Goal: Task Accomplishment & Management: Complete application form

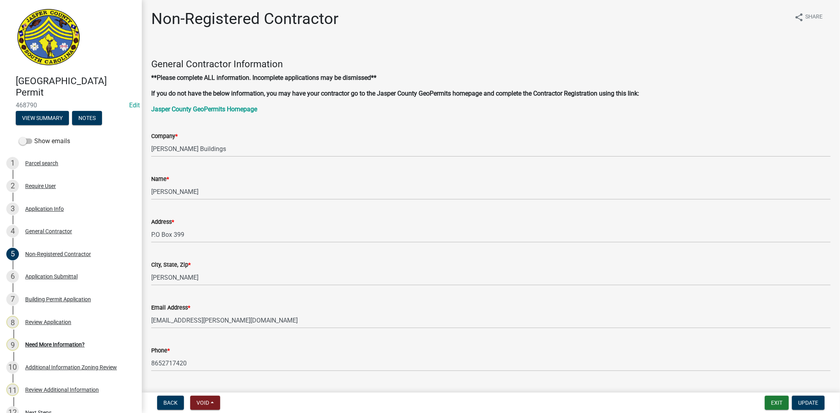
scroll to position [306, 0]
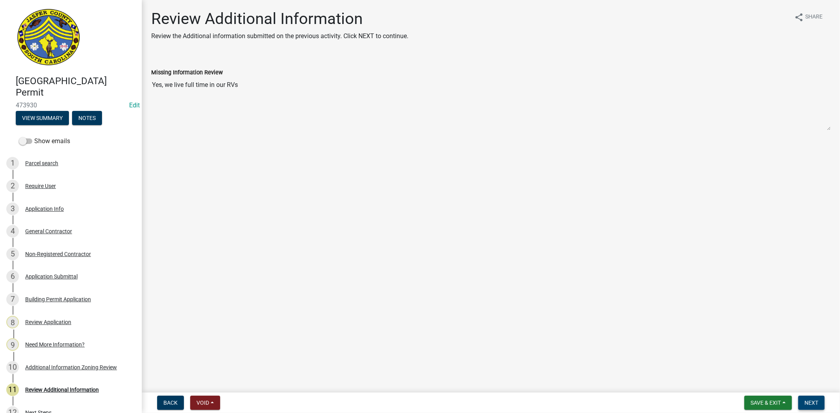
click at [806, 400] on span "Next" at bounding box center [811, 403] width 14 height 6
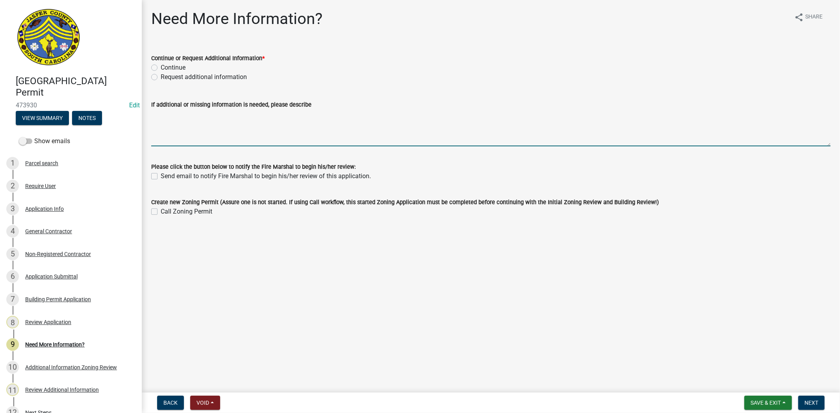
click at [178, 119] on textarea "If additional or missing information is needed, please describe" at bounding box center [490, 127] width 679 height 37
type textarea "e"
type textarea "Each carport will need a separta"
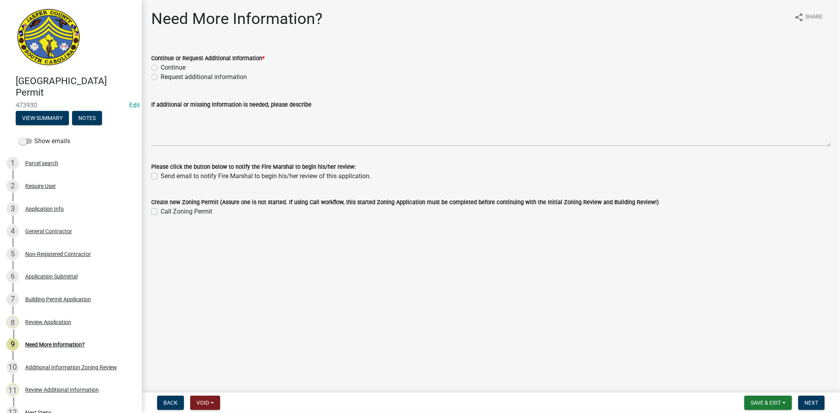
click at [158, 78] on div "Request additional information" at bounding box center [490, 76] width 679 height 9
click at [161, 78] on label "Request additional information" at bounding box center [204, 76] width 86 height 9
click at [161, 78] on input "Request additional information" at bounding box center [163, 74] width 5 height 5
radio input "true"
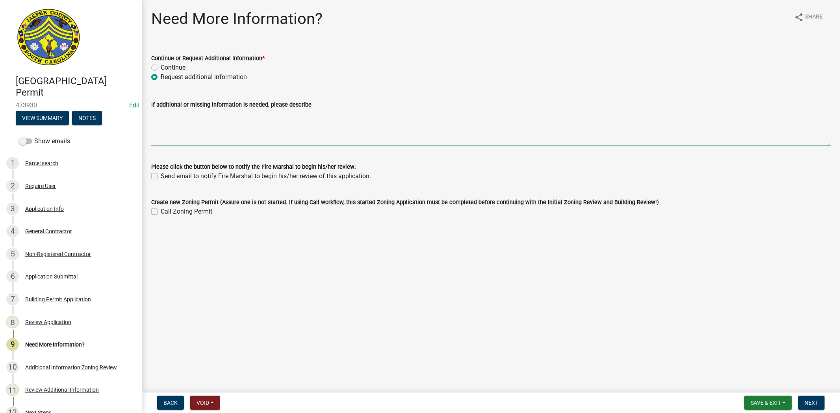
click at [161, 123] on textarea "If additional or missing information is needed, please describe" at bounding box center [490, 127] width 679 height 37
click at [332, 113] on textarea "Each structure needs to have a permit. You will have to apply for the second ca…" at bounding box center [490, 127] width 679 height 37
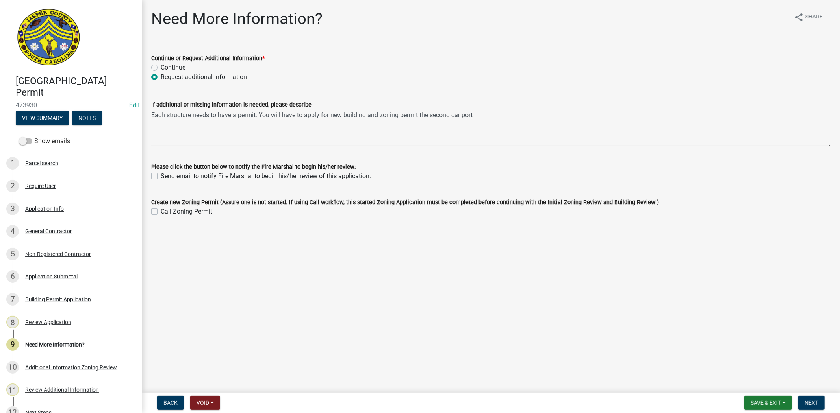
click at [474, 116] on textarea "Each structure needs to have a permit. You will have to apply for new building …" at bounding box center [490, 127] width 679 height 37
paste textarea ":5. - Parking and storage of vehicles. 9:5.1 Storage and use of campers or recr…"
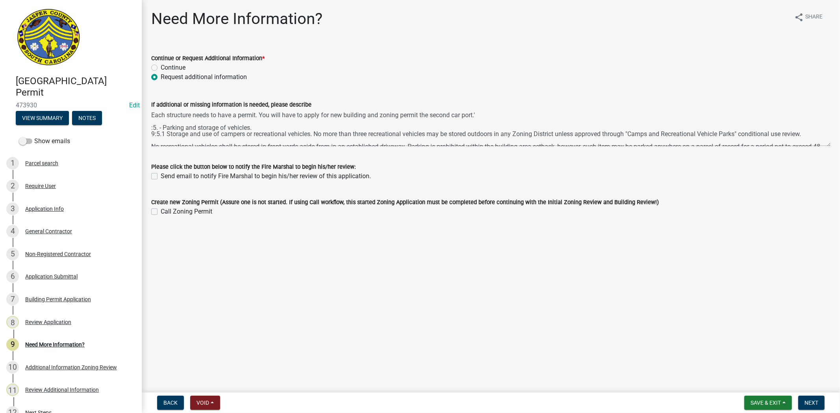
click at [150, 125] on div "If additional or missing information is needed, please describe" at bounding box center [490, 117] width 691 height 57
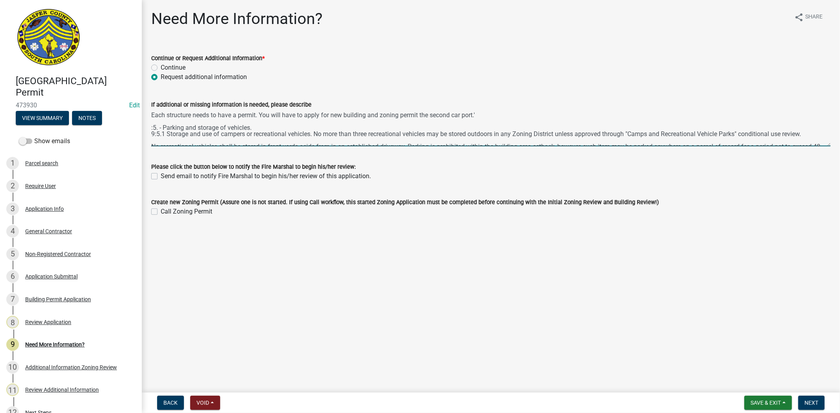
click at [152, 126] on textarea "Each structure needs to have a permit. You will have to apply for new building …" at bounding box center [490, 127] width 679 height 37
click at [484, 115] on textarea "Each structure needs to have a permit. You will have to apply for new building …" at bounding box center [490, 127] width 679 height 37
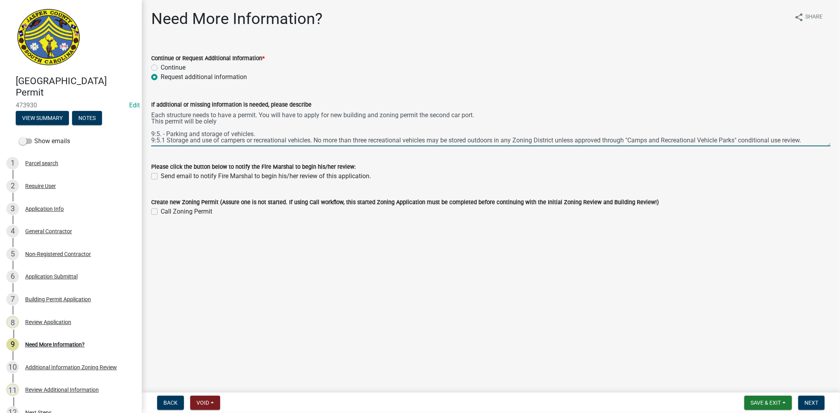
click at [206, 120] on textarea "Each structure needs to have a permit. You will have to apply for new building …" at bounding box center [490, 127] width 679 height 37
click at [203, 120] on textarea "Each structure needs to have a permit. You will have to apply for new building …" at bounding box center [490, 127] width 679 height 37
click at [230, 123] on textarea "Each structure needs to have a permit. You will have to apply for new building …" at bounding box center [490, 127] width 679 height 37
drag, startPoint x: 541, startPoint y: 117, endPoint x: 526, endPoint y: 121, distance: 15.9
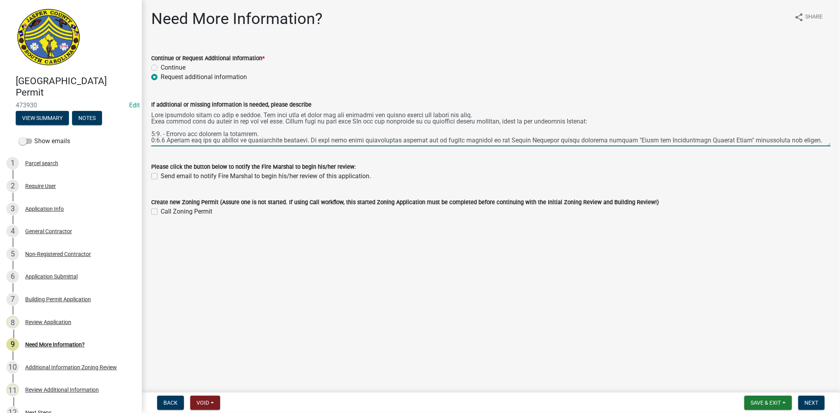
click at [257, 115] on textarea "If additional or missing information is needed, please describe" at bounding box center [490, 127] width 679 height 37
click at [238, 115] on textarea "If additional or missing information is needed, please describe" at bounding box center [490, 127] width 679 height 37
click at [272, 115] on textarea "If additional or missing information is needed, please describe" at bounding box center [490, 127] width 679 height 37
click at [152, 113] on textarea "If additional or missing information is needed, please describe" at bounding box center [490, 127] width 679 height 37
click at [527, 111] on textarea "If additional or missing information is needed, please describe" at bounding box center [490, 127] width 679 height 37
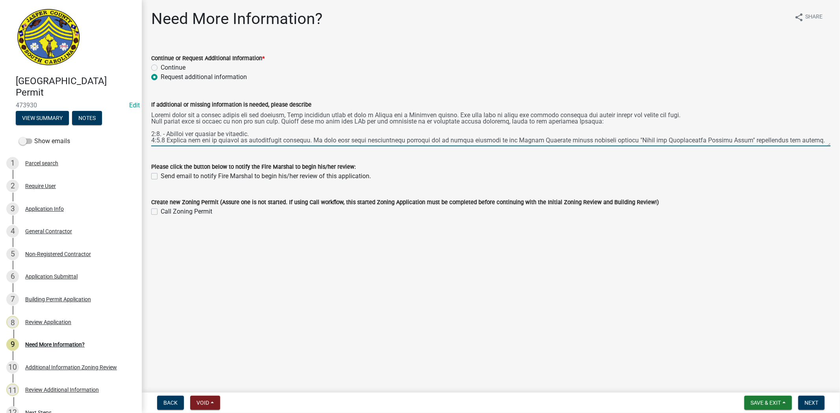
click at [628, 116] on textarea "If additional or missing information is needed, please describe" at bounding box center [490, 127] width 679 height 37
click at [258, 113] on textarea "If additional or missing information is needed, please describe" at bounding box center [490, 127] width 679 height 37
click at [458, 113] on textarea "If additional or missing information is needed, please describe" at bounding box center [490, 127] width 679 height 37
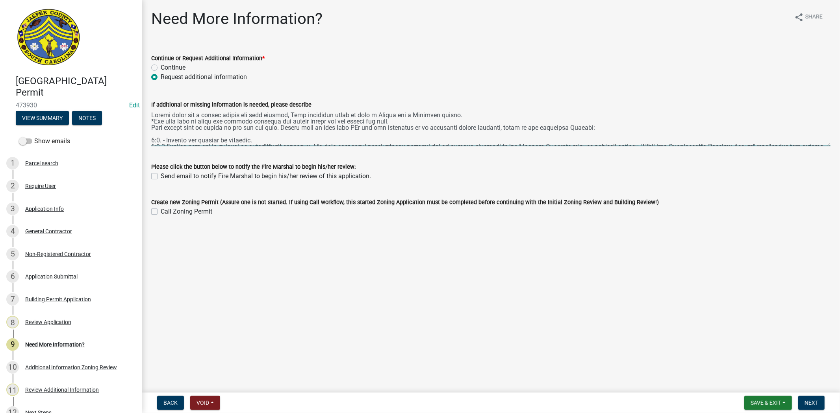
click at [151, 123] on textarea "If additional or missing information is needed, please describe" at bounding box center [490, 127] width 679 height 37
click at [152, 128] on textarea "If additional or missing information is needed, please describe" at bounding box center [490, 127] width 679 height 37
click at [151, 113] on textarea "If additional or missing information is needed, please describe" at bounding box center [490, 127] width 679 height 37
click at [152, 139] on textarea "If additional or missing information is needed, please describe" at bounding box center [490, 127] width 679 height 37
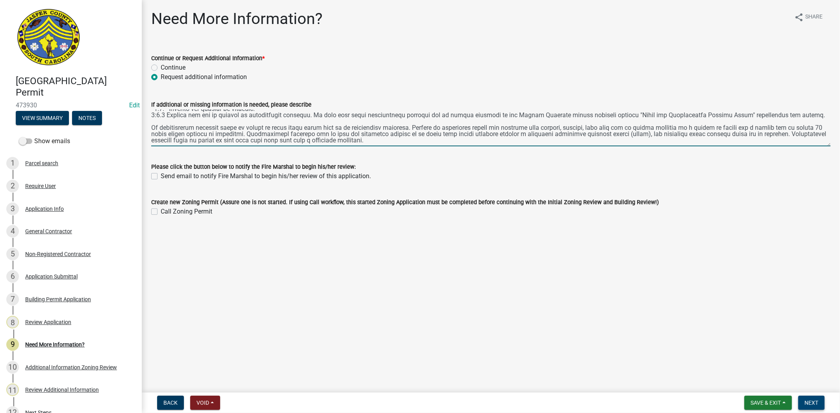
type textarea "*Please apply for a zoning permit for this carport, Each structure needs to hav…"
click at [814, 401] on span "Next" at bounding box center [811, 403] width 14 height 6
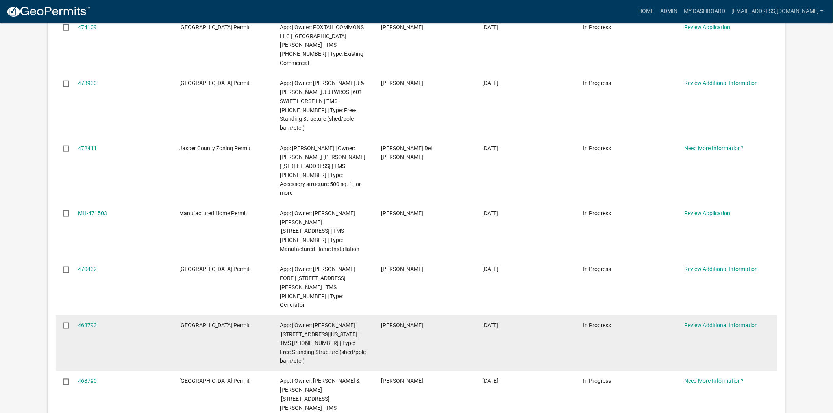
scroll to position [262, 0]
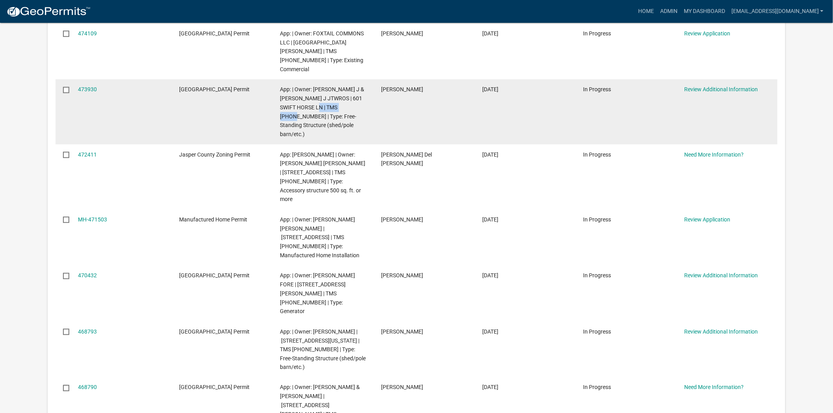
drag, startPoint x: 357, startPoint y: 89, endPoint x: 323, endPoint y: 92, distance: 33.6
click at [323, 92] on span "App: | Owner: RALEY BLANE J & MALLORY J JTWROS | 601 SWIFT HORSE LN | TMS 024-0…" at bounding box center [322, 111] width 84 height 51
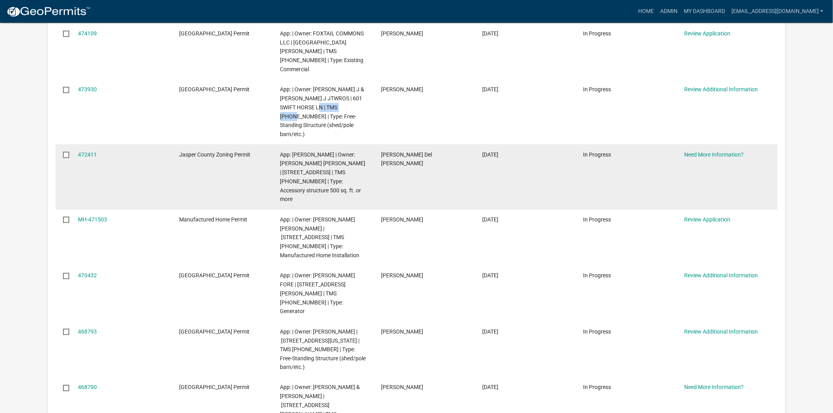
copy span "[PHONE_NUMBER]"
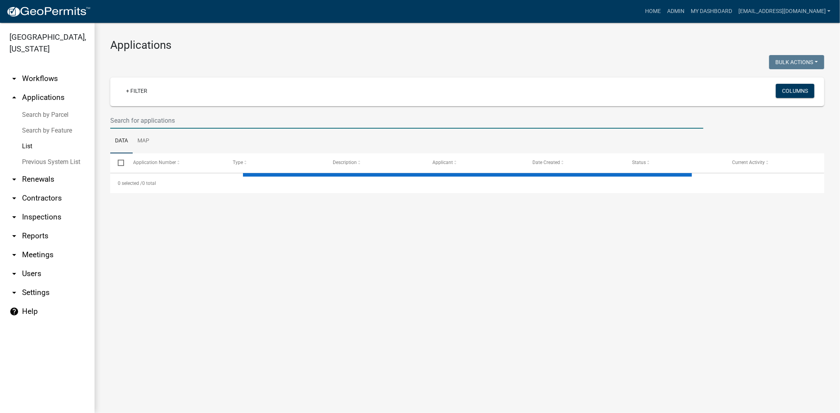
click at [222, 115] on input "text" at bounding box center [406, 121] width 593 height 16
paste input "024-00-03-078"
type input "024-00-03-078"
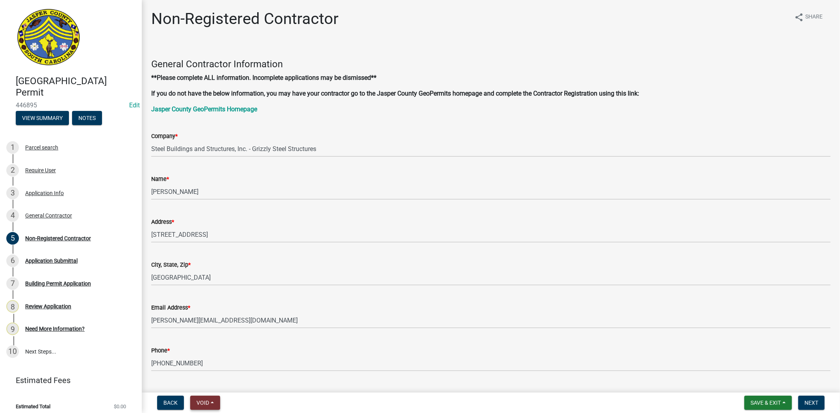
click at [211, 402] on button "Void" at bounding box center [205, 403] width 30 height 14
click at [235, 380] on button "Void" at bounding box center [221, 382] width 63 height 19
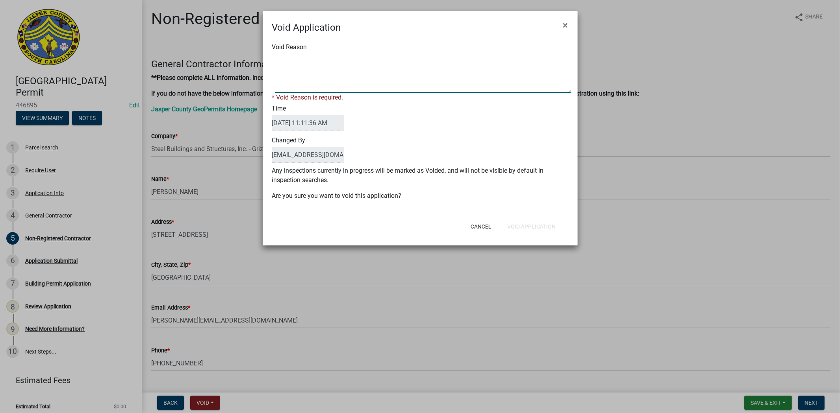
click at [378, 83] on textarea "Void Reason" at bounding box center [423, 73] width 296 height 39
type textarea "."
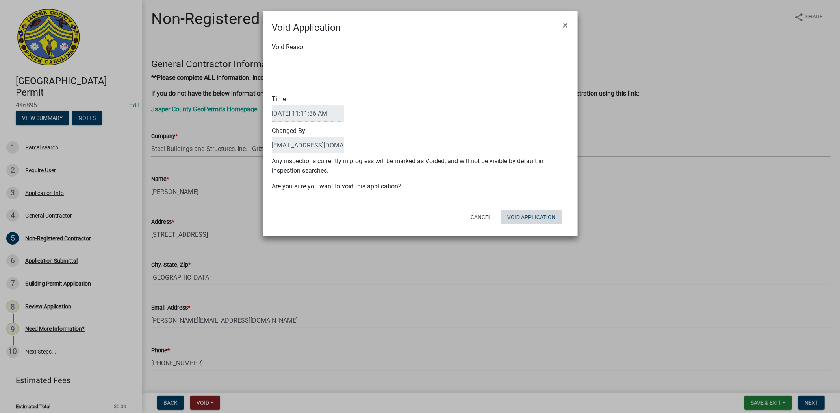
click at [528, 230] on div "Void Application × Void Reason Time 09/10/2025 11:11:36 AM Changed By soviedo@j…" at bounding box center [420, 123] width 315 height 225
click at [548, 218] on button "Void Application" at bounding box center [531, 217] width 61 height 14
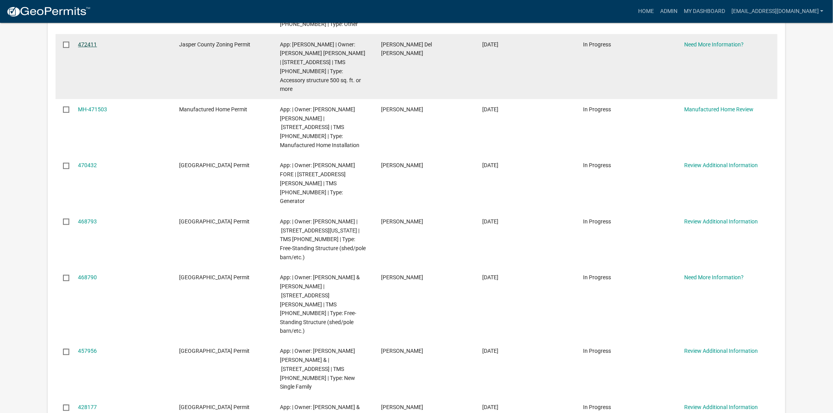
scroll to position [306, 0]
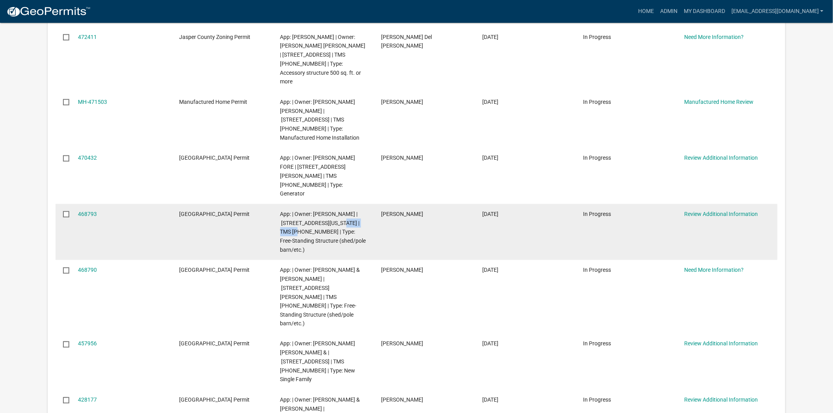
drag, startPoint x: 289, startPoint y: 176, endPoint x: 339, endPoint y: 169, distance: 50.1
click at [339, 211] on span "App: | Owner: Andrew Hatcher | 111 FLORIDA DR | TMS 038-39-01-003 | Type: Free-…" at bounding box center [323, 232] width 86 height 42
copy span "038-39-01-003"
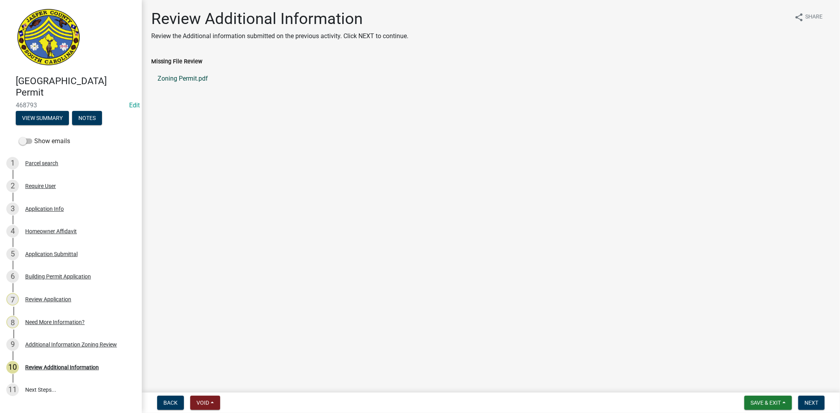
click at [172, 80] on link "Zoning Permit.pdf" at bounding box center [490, 78] width 679 height 19
click at [65, 320] on div "Need More Information?" at bounding box center [54, 323] width 59 height 6
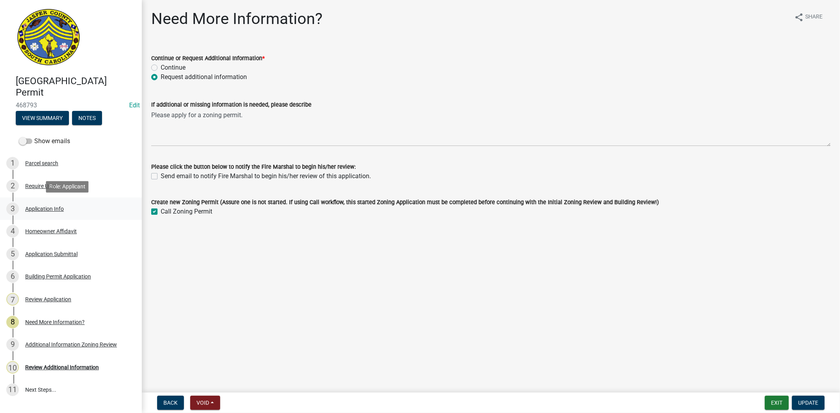
click at [54, 207] on div "Application Info" at bounding box center [44, 209] width 39 height 6
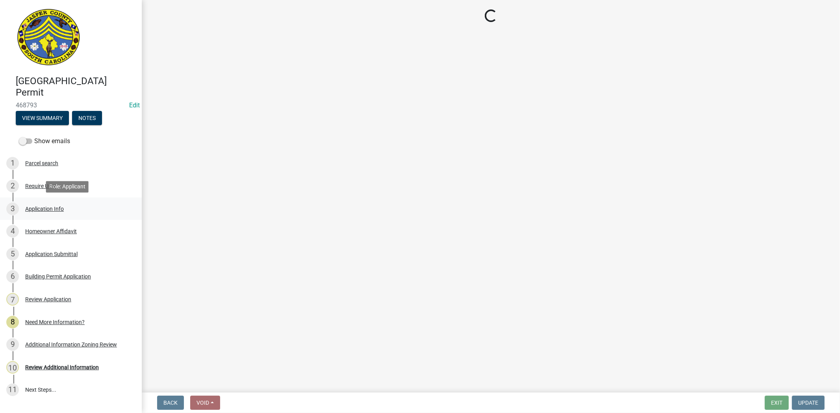
select select "f53fa719-3ff7-48d2-9eb7-3bbc18bb9995"
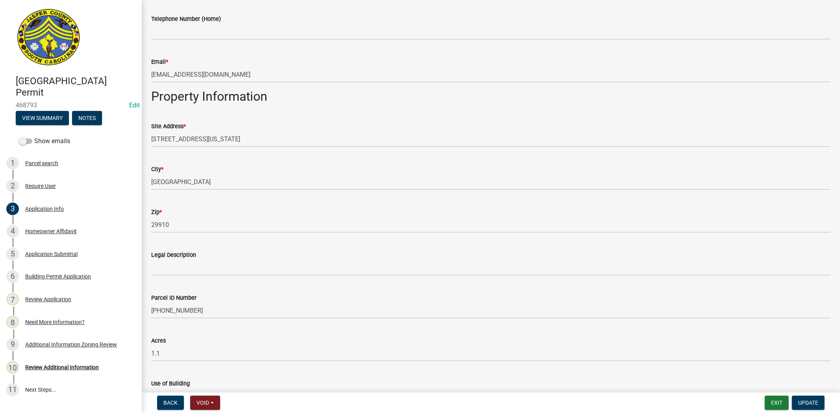
scroll to position [481, 0]
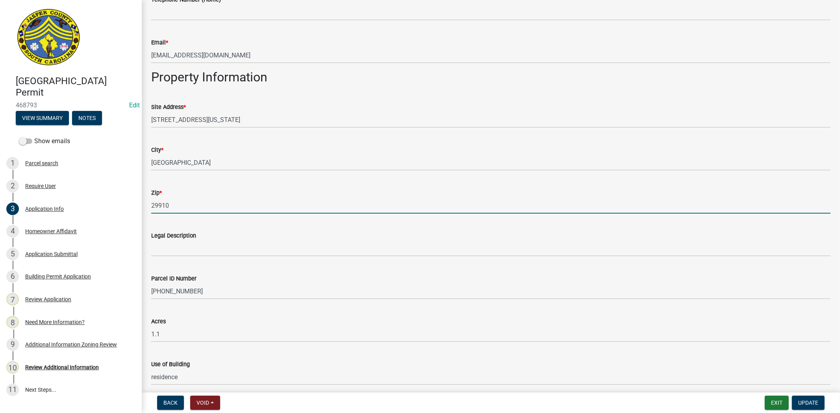
click at [229, 207] on input "29910" at bounding box center [490, 206] width 679 height 16
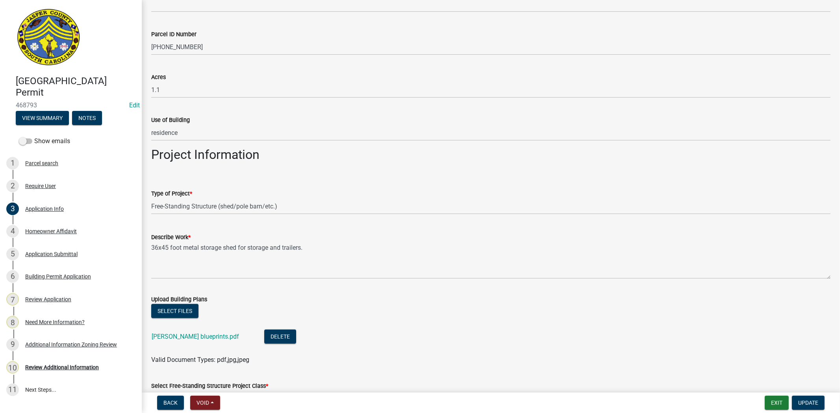
scroll to position [831, 0]
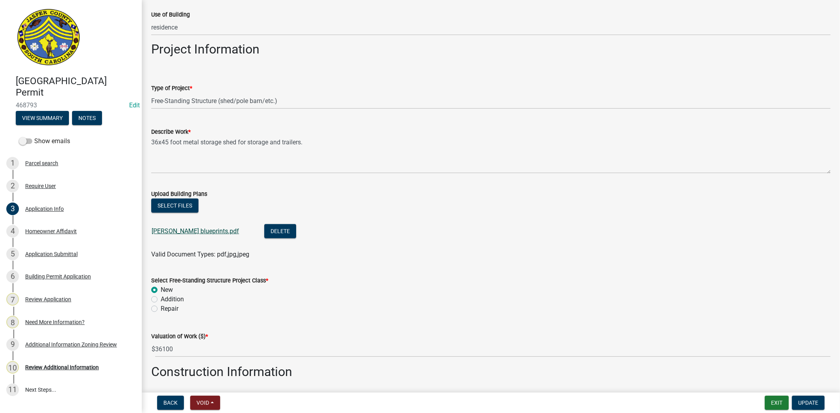
type input "29927"
click at [203, 234] on link "Andrew Hatcher blueprints.pdf" at bounding box center [195, 231] width 87 height 7
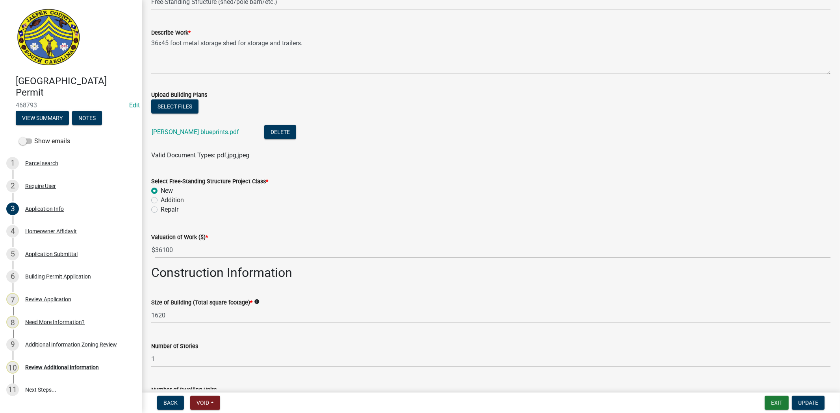
scroll to position [962, 0]
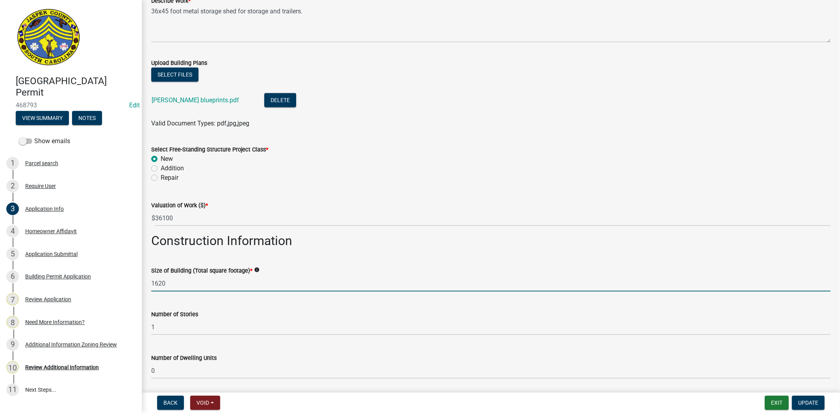
click at [154, 284] on input "1620" at bounding box center [490, 284] width 679 height 16
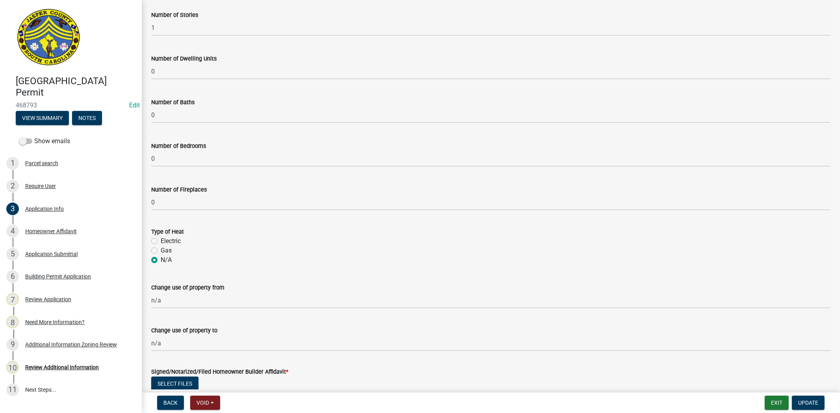
scroll to position [1347, 0]
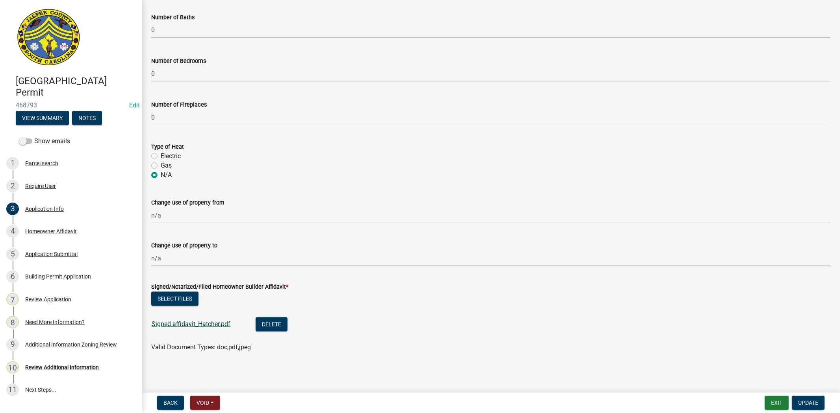
type input "1620"
click at [217, 324] on link "Signed affidavit_Hatcher.pdf" at bounding box center [191, 324] width 79 height 7
click at [809, 394] on nav "Back Void Withdraw Lock Expire Void Exit Update" at bounding box center [491, 403] width 698 height 20
click at [812, 400] on span "Update" at bounding box center [808, 403] width 20 height 6
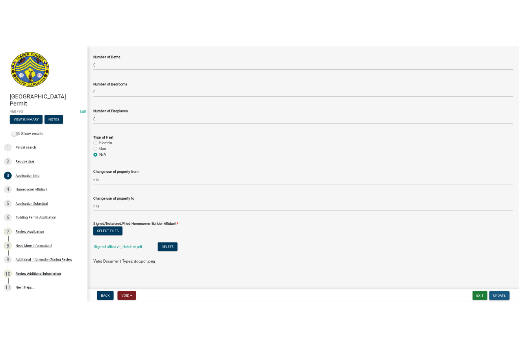
scroll to position [0, 0]
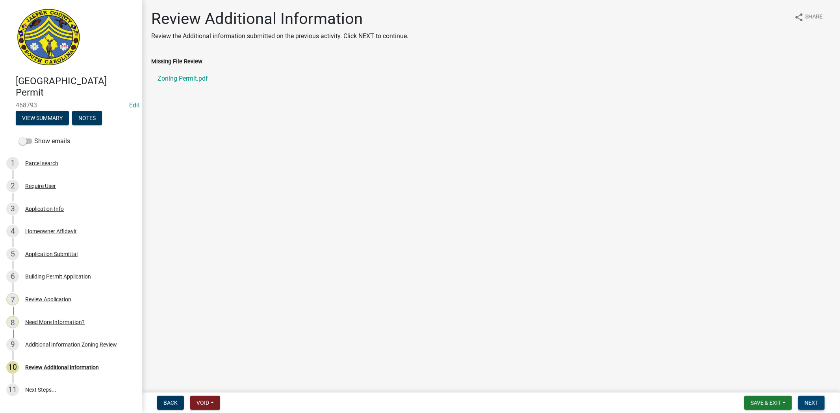
click at [821, 401] on button "Next" at bounding box center [811, 403] width 26 height 14
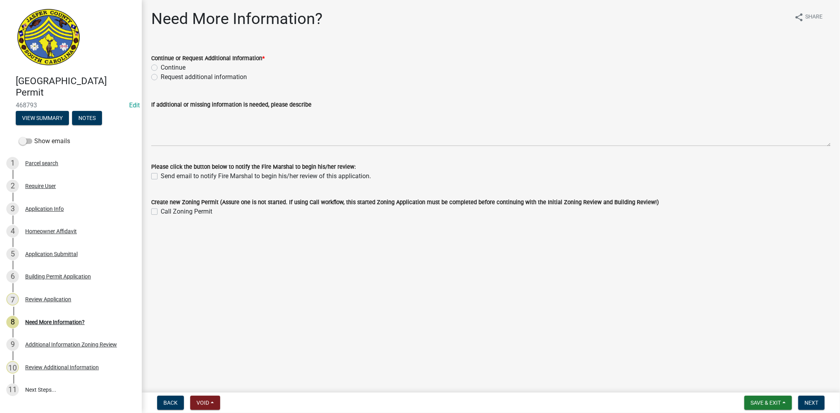
click at [161, 78] on label "Request additional information" at bounding box center [204, 76] width 86 height 9
click at [161, 78] on input "Request additional information" at bounding box center [163, 74] width 5 height 5
radio input "true"
click at [161, 68] on label "Continue" at bounding box center [173, 67] width 25 height 9
click at [161, 68] on input "Continue" at bounding box center [163, 65] width 5 height 5
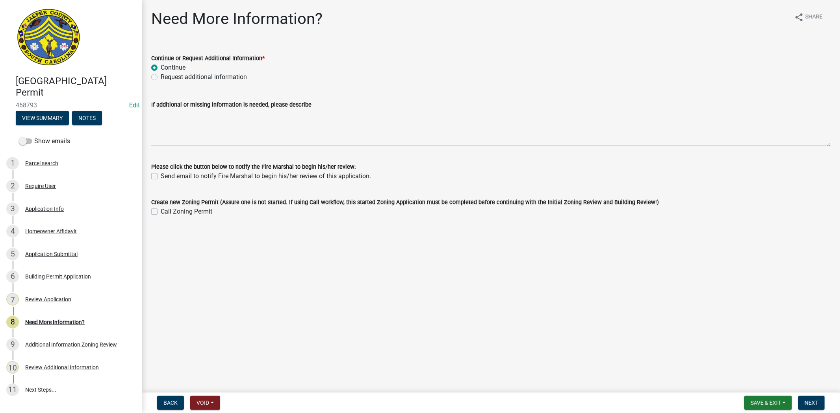
radio input "true"
click at [817, 404] on span "Next" at bounding box center [811, 403] width 14 height 6
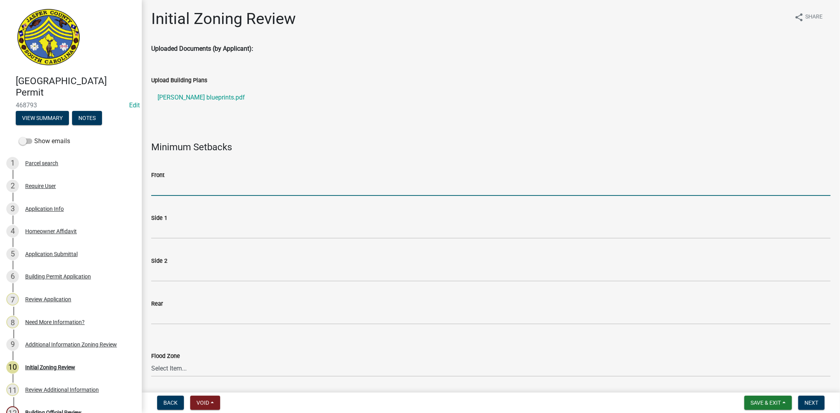
click at [158, 186] on input "Front" at bounding box center [490, 188] width 679 height 16
paste input "148 ft"
type input "148 ft"
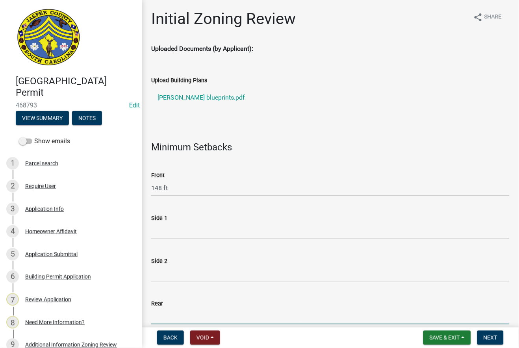
click at [164, 315] on input "Rear" at bounding box center [330, 317] width 358 height 16
paste input "30 ft"
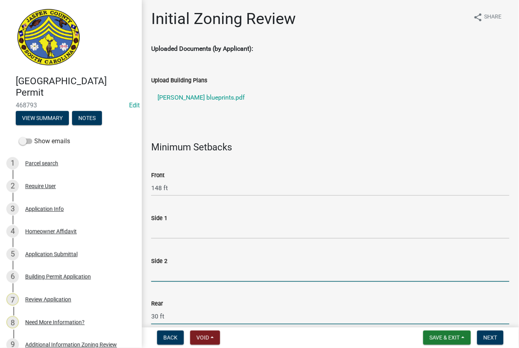
click at [167, 275] on input "Side 2" at bounding box center [330, 274] width 358 height 16
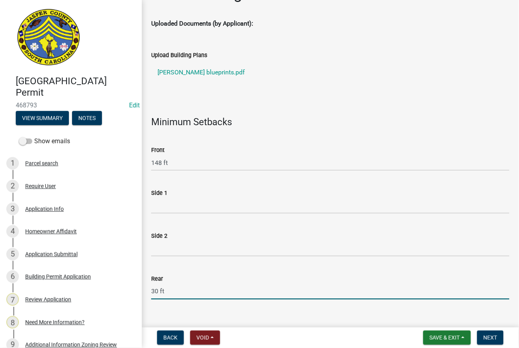
drag, startPoint x: 156, startPoint y: 315, endPoint x: 145, endPoint y: 316, distance: 11.4
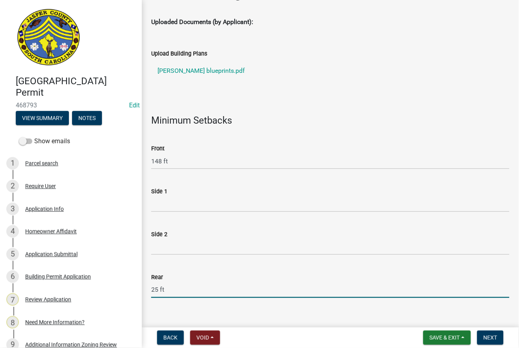
type input "25 ft"
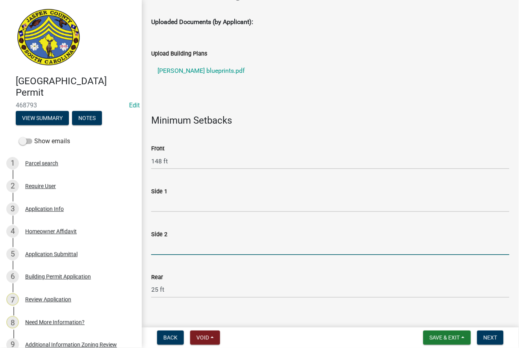
click at [161, 248] on input "Side 2" at bounding box center [330, 247] width 358 height 16
type input "10"
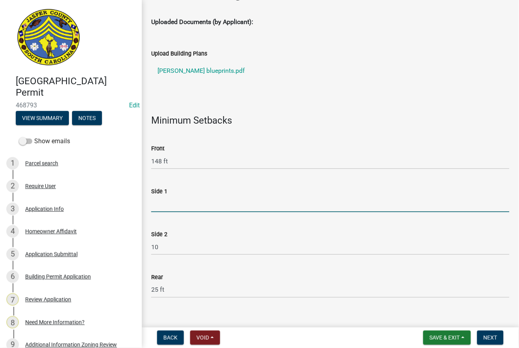
click at [165, 206] on input "Side 1" at bounding box center [330, 204] width 358 height 16
type input "10"
click at [230, 286] on input "25 ft" at bounding box center [330, 290] width 358 height 16
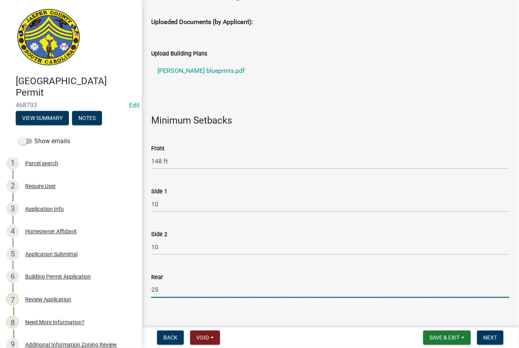
type input "25"
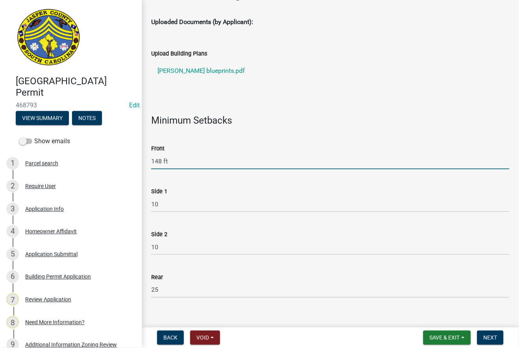
drag, startPoint x: 182, startPoint y: 160, endPoint x: 145, endPoint y: 169, distance: 37.5
click at [145, 169] on div "Initial Zoning Review share Share Uploaded Documents (by Applicant): Upload Bui…" at bounding box center [330, 341] width 370 height 717
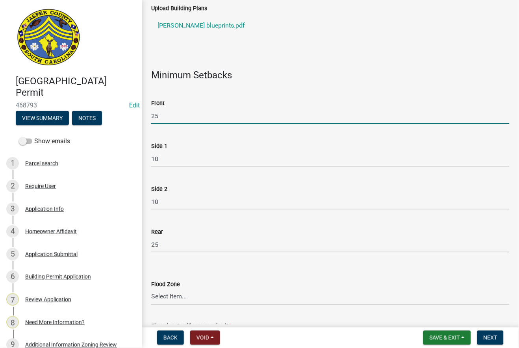
scroll to position [202, 0]
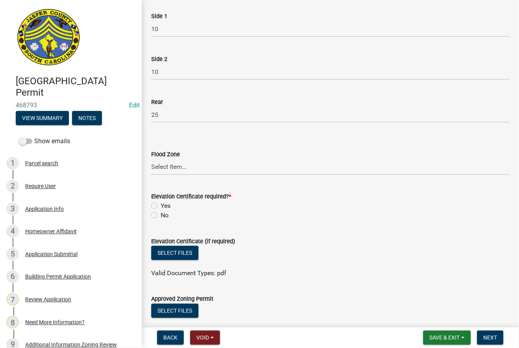
type input "25"
click at [161, 215] on label "No" at bounding box center [165, 215] width 8 height 9
click at [161, 215] on input "No" at bounding box center [163, 213] width 5 height 5
radio input "true"
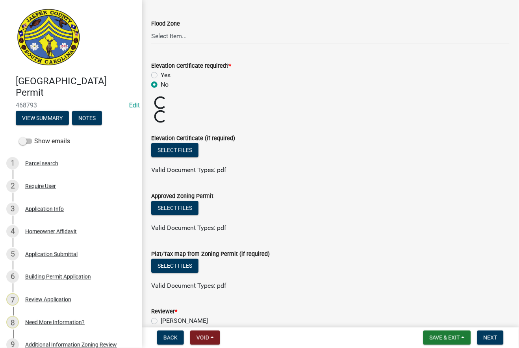
scroll to position [333, 0]
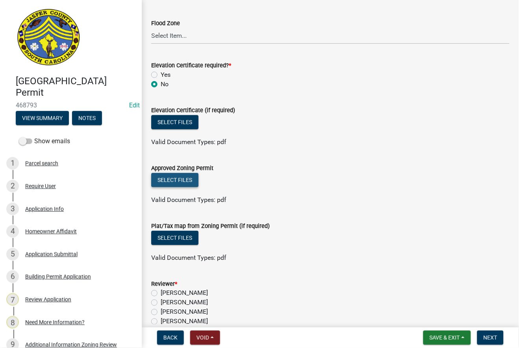
click at [162, 176] on button "Select files" at bounding box center [174, 180] width 47 height 14
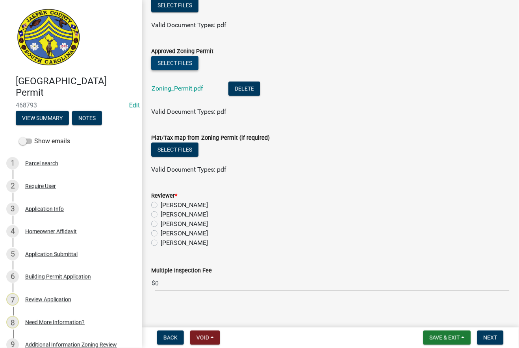
scroll to position [454, 0]
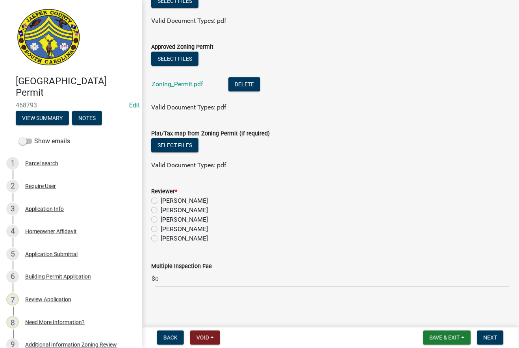
click at [161, 227] on label "Stephanie Oviedo" at bounding box center [184, 228] width 47 height 9
click at [161, 227] on input "Stephanie Oviedo" at bounding box center [163, 226] width 5 height 5
radio input "true"
click at [487, 339] on span "Next" at bounding box center [491, 338] width 14 height 6
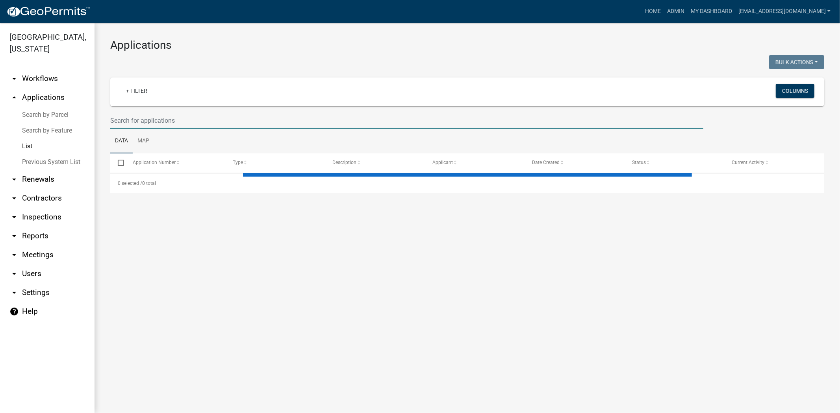
click at [301, 120] on input "text" at bounding box center [406, 121] width 593 height 16
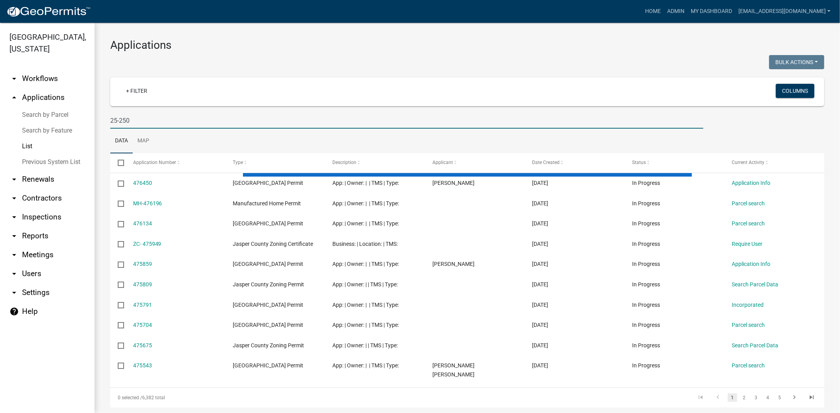
type input "25-250"
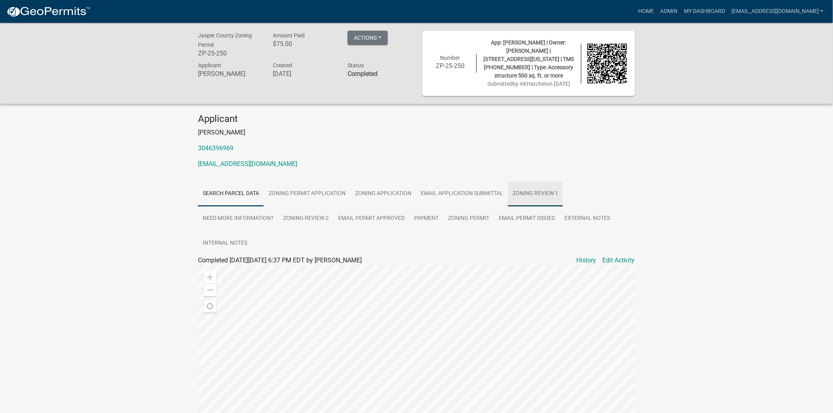
click at [546, 182] on link "Zoning Review 1" at bounding box center [535, 194] width 55 height 25
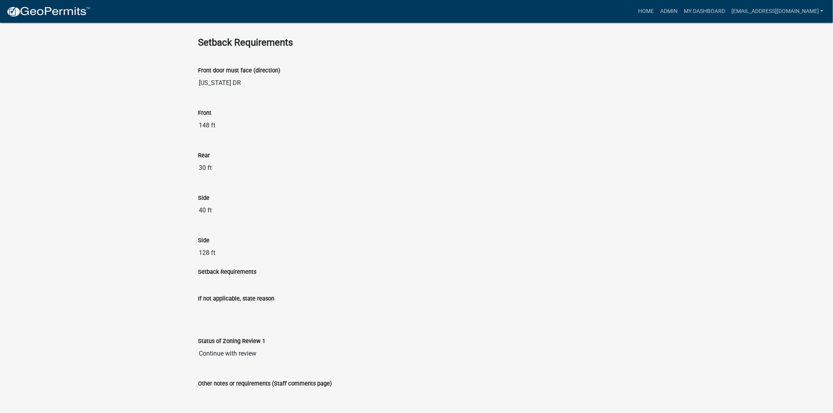
scroll to position [962, 0]
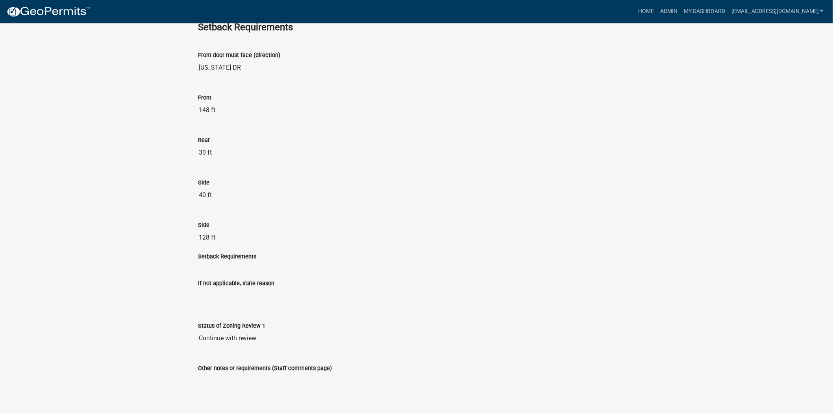
drag, startPoint x: 224, startPoint y: 104, endPoint x: 187, endPoint y: 109, distance: 38.0
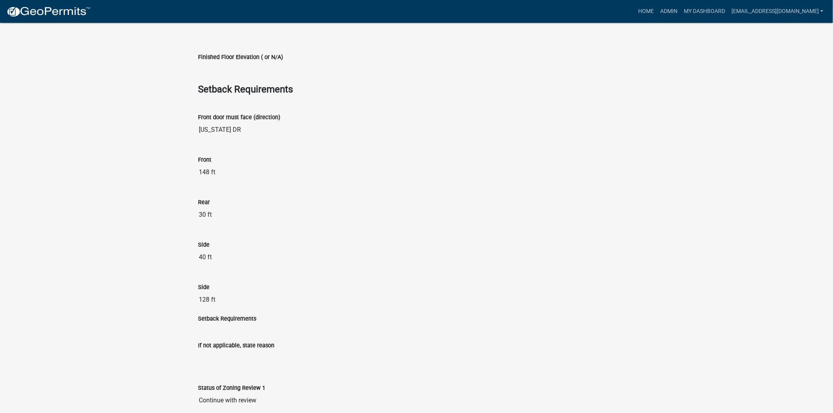
scroll to position [875, 0]
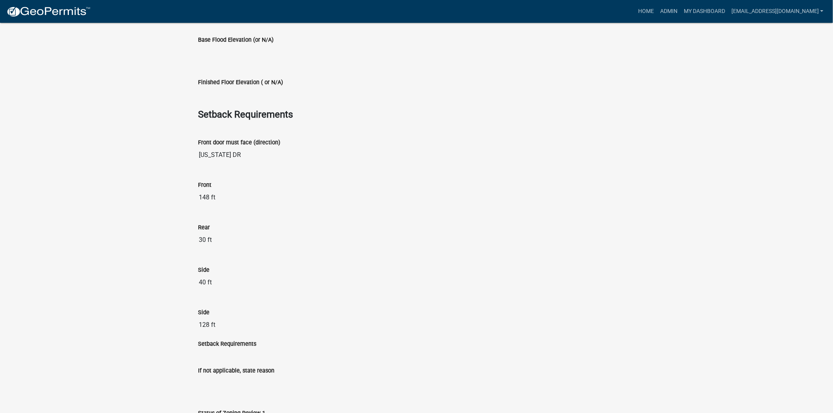
drag, startPoint x: 224, startPoint y: 233, endPoint x: 179, endPoint y: 233, distance: 44.5
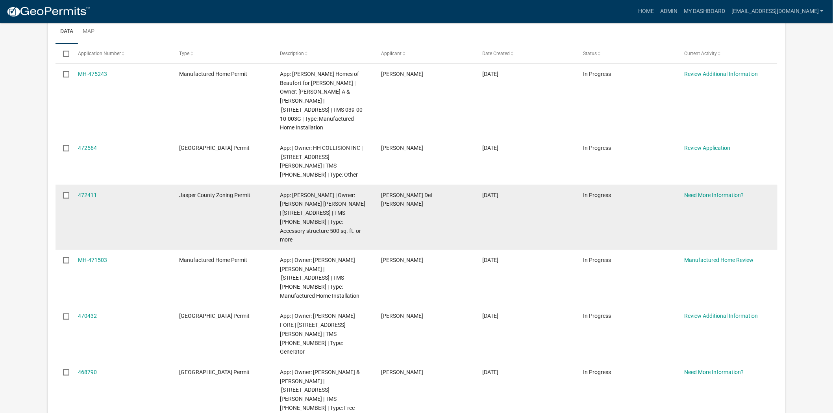
scroll to position [131, 0]
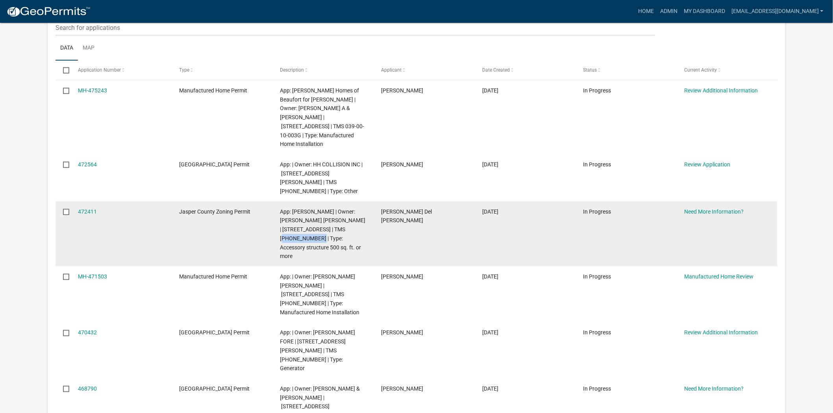
drag, startPoint x: 297, startPoint y: 219, endPoint x: 348, endPoint y: 212, distance: 51.3
click at [348, 212] on span "App: [PERSON_NAME] | Owner: [PERSON_NAME] [PERSON_NAME] | [STREET_ADDRESS] | TM…" at bounding box center [322, 234] width 85 height 51
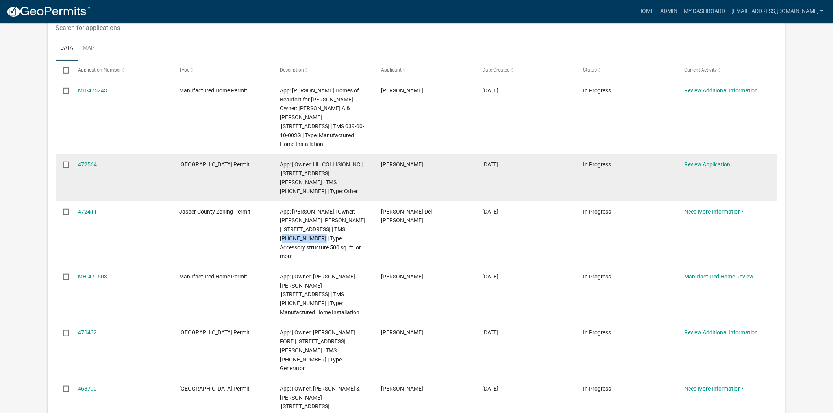
copy span "[PHONE_NUMBER]"
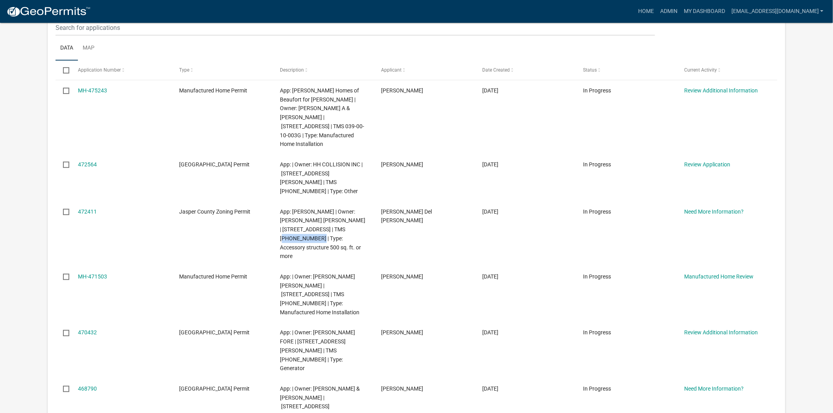
copy span "[PHONE_NUMBER]"
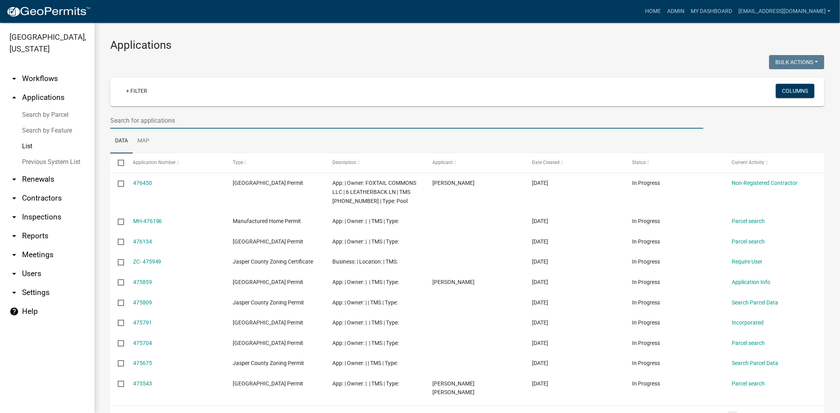
click at [158, 117] on input "text" at bounding box center [406, 121] width 593 height 16
paste input "064-17-03-022"
type input "064-17-03-022"
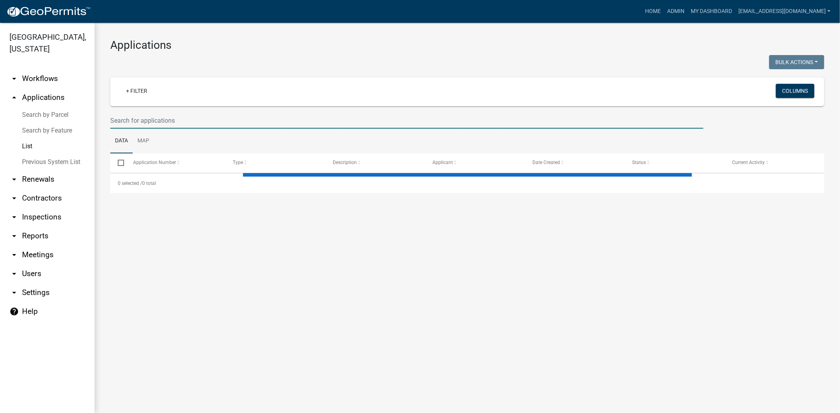
drag, startPoint x: 272, startPoint y: 117, endPoint x: 283, endPoint y: 113, distance: 11.6
click at [272, 117] on input "text" at bounding box center [406, 121] width 593 height 16
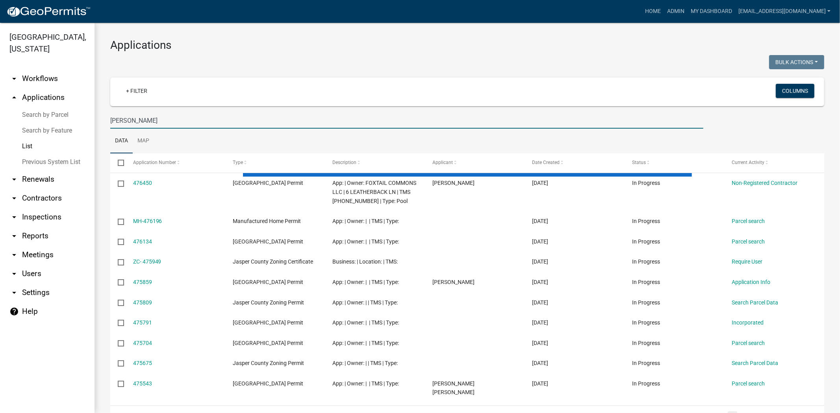
type input "lucy"
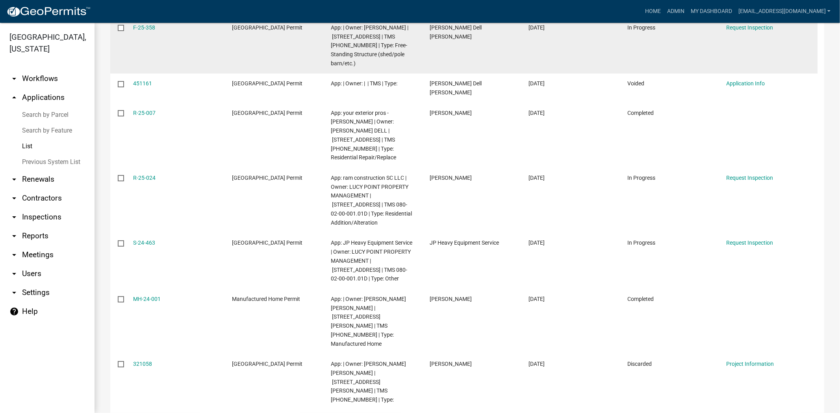
scroll to position [219, 0]
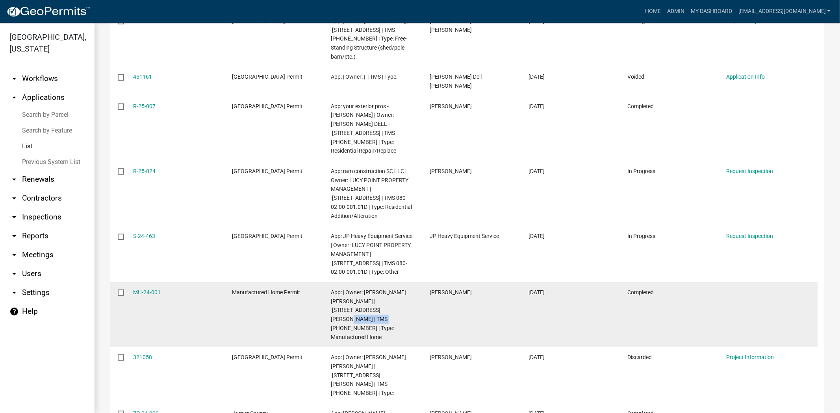
drag, startPoint x: 390, startPoint y: 274, endPoint x: 356, endPoint y: 273, distance: 34.7
click at [356, 289] on span "App: | Owner: MARTINEZ LUCINA MAYORGA | 537 TUTEN LANDING RD | TMS 094-00-00-00…" at bounding box center [368, 314] width 75 height 51
copy span "094-00-00-006"
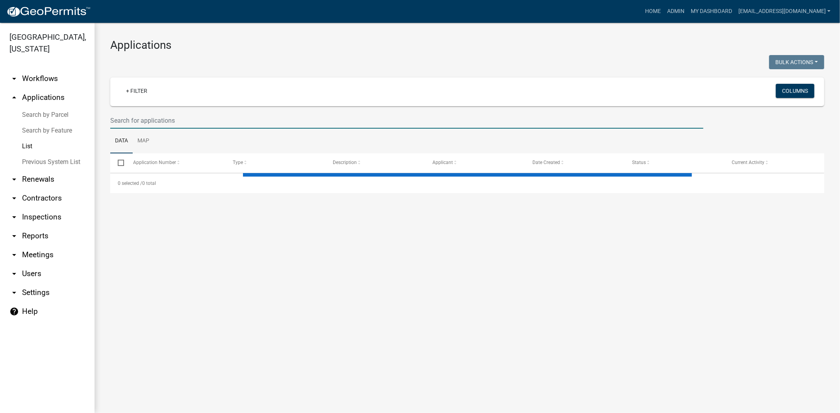
click at [210, 123] on input "text" at bounding box center [406, 121] width 593 height 16
paste input "[PHONE_NUMBER]"
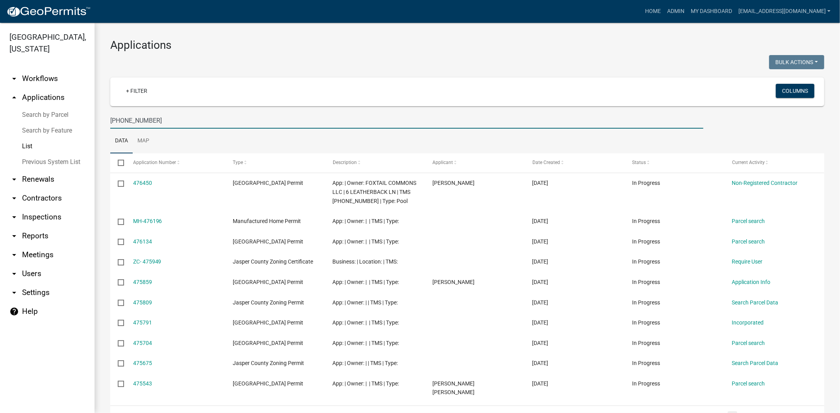
type input "[PHONE_NUMBER]"
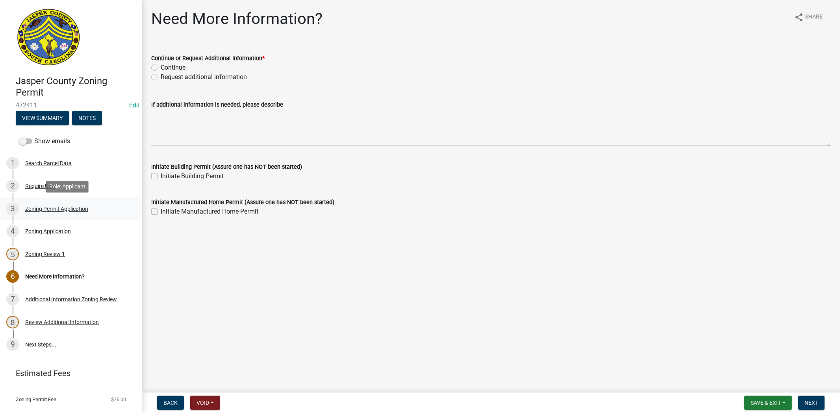
click at [44, 206] on div "Zoning Permit Application" at bounding box center [56, 209] width 63 height 6
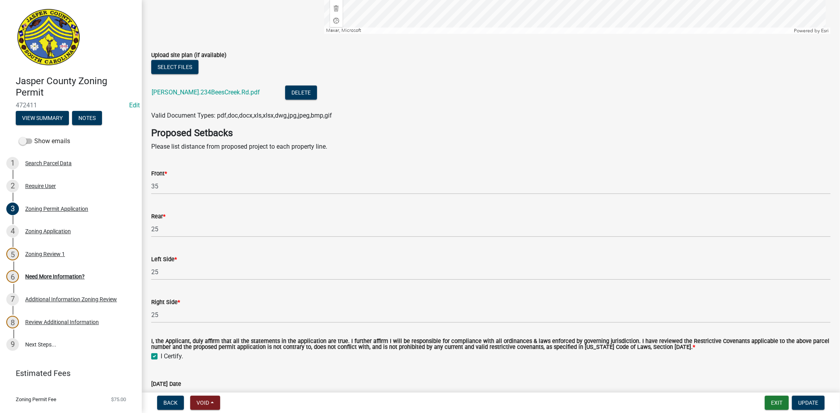
scroll to position [1400, 0]
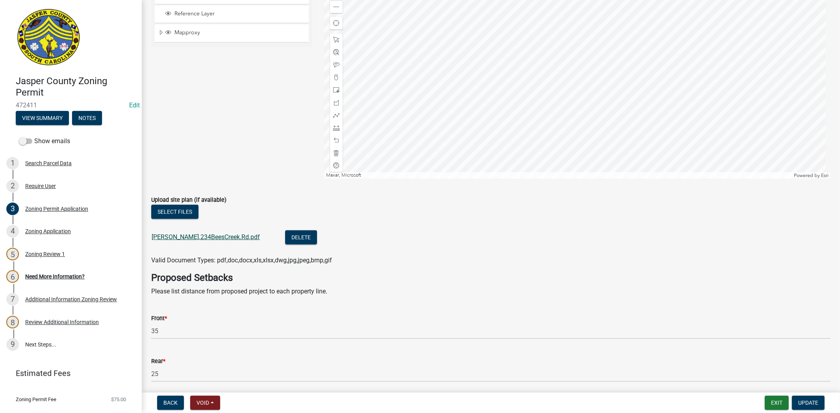
click at [214, 236] on link "Tagle.234BeesCreek.Rd.pdf" at bounding box center [206, 236] width 108 height 7
click at [55, 229] on div "Zoning Application" at bounding box center [48, 232] width 46 height 6
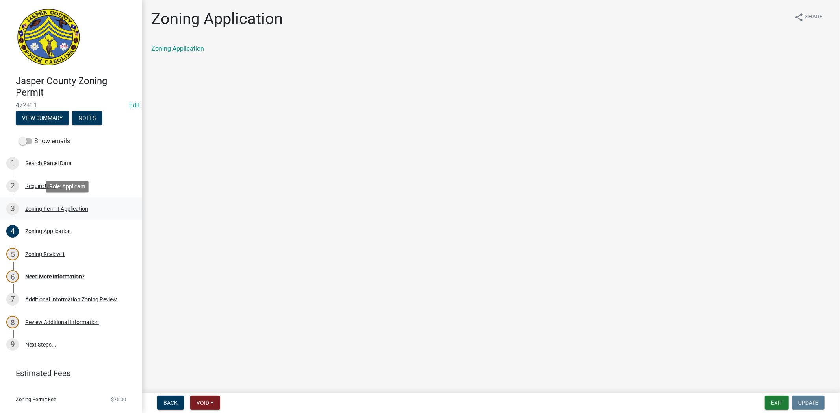
click at [51, 208] on div "Zoning Permit Application" at bounding box center [56, 209] width 63 height 6
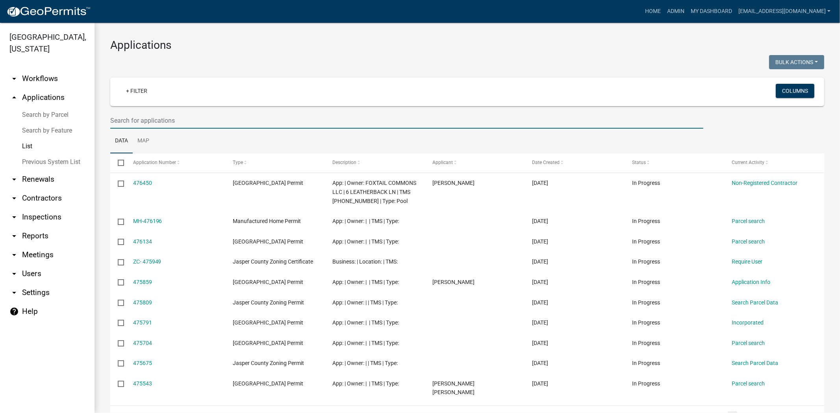
click at [226, 120] on input "text" at bounding box center [406, 121] width 593 height 16
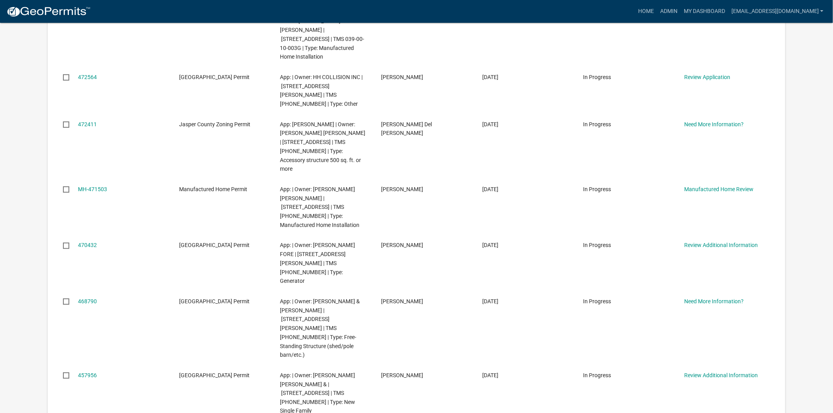
scroll to position [262, 0]
